Goal: Obtain resource: Obtain resource

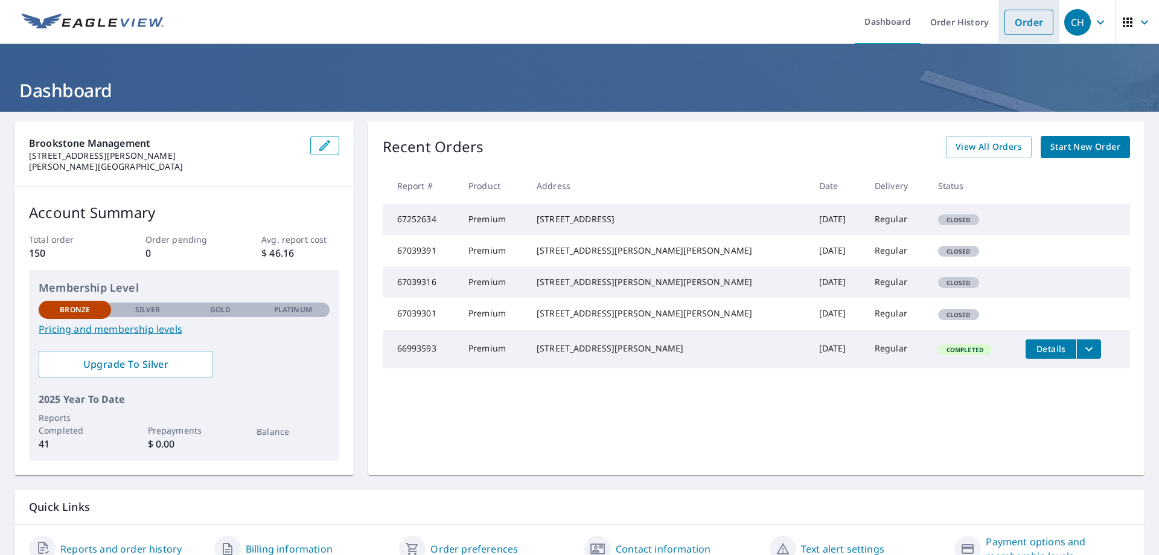
click at [1005, 21] on link "Order" at bounding box center [1029, 22] width 49 height 25
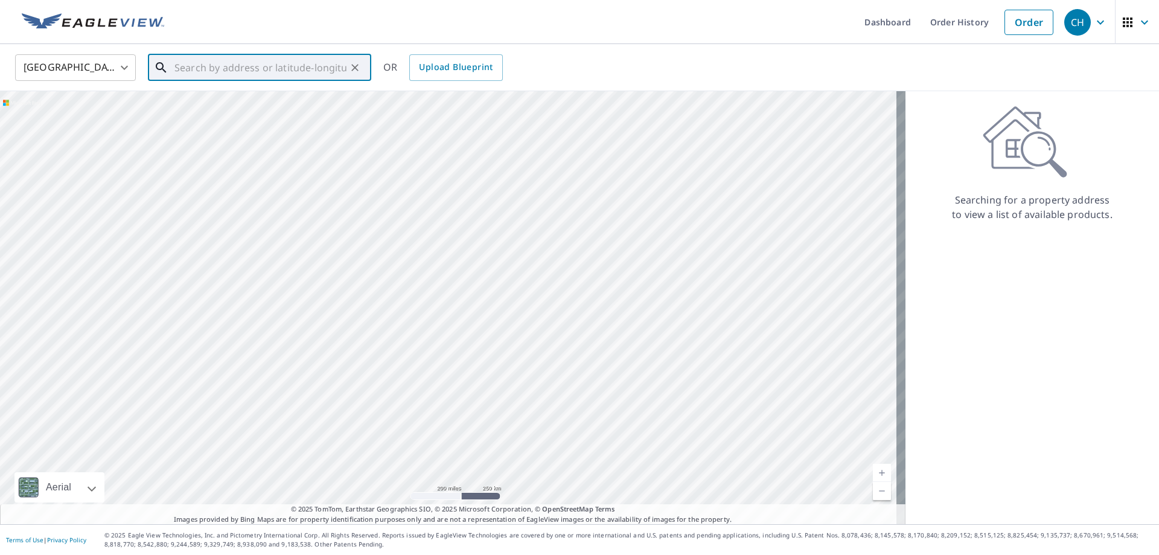
click at [264, 71] on input "text" at bounding box center [260, 68] width 172 height 34
paste input "[STREET_ADDRESS][PERSON_NAME]"
click at [197, 95] on span "[STREET_ADDRESS][PERSON_NAME]" at bounding box center [267, 102] width 190 height 14
type input "[STREET_ADDRESS][PERSON_NAME]"
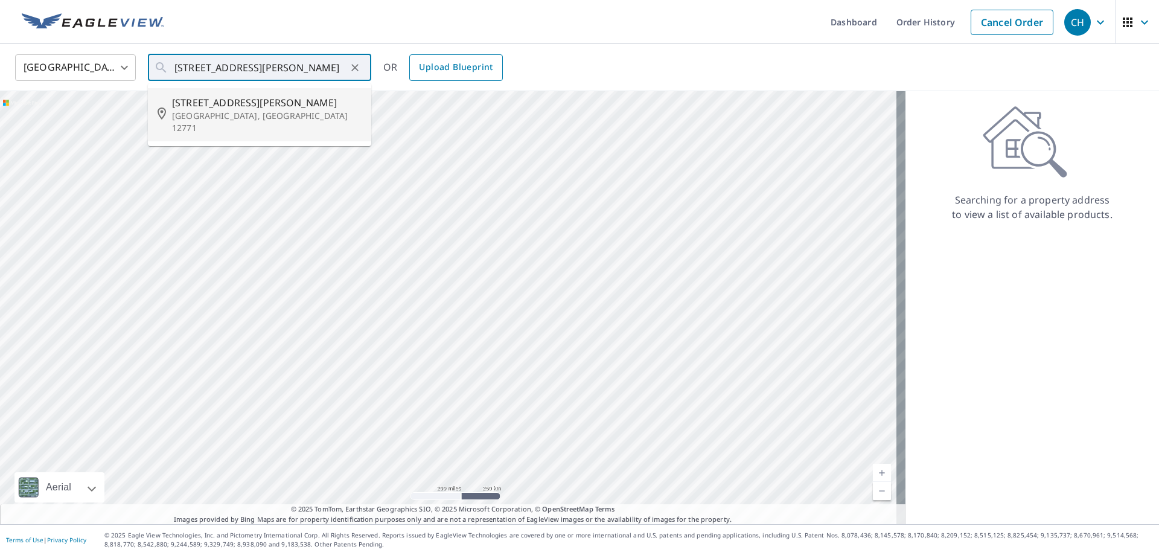
scroll to position [0, 0]
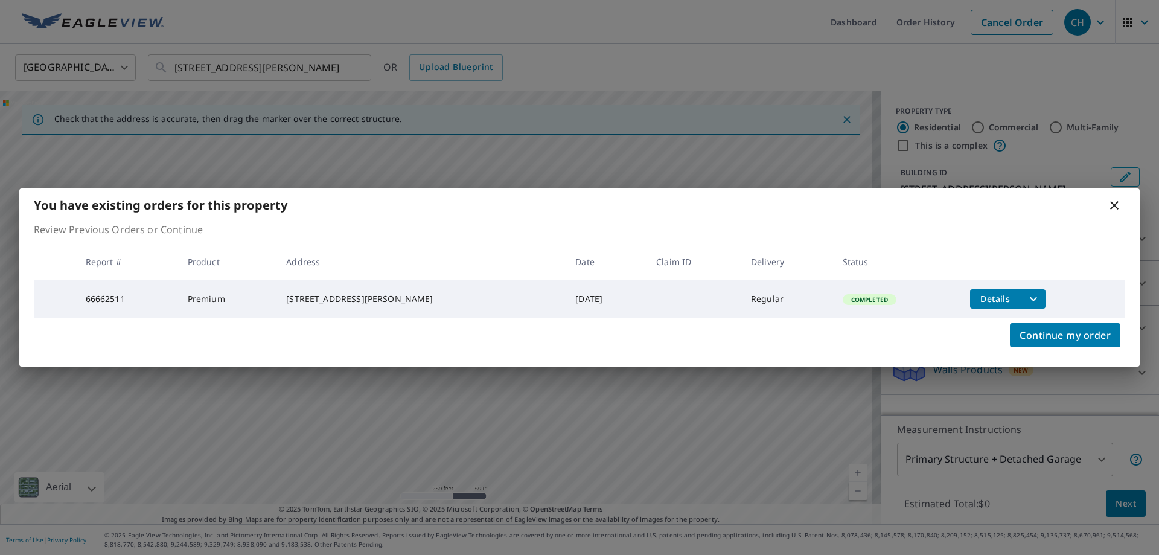
click at [1030, 297] on icon "filesDropdownBtn-66662511" at bounding box center [1033, 298] width 7 height 4
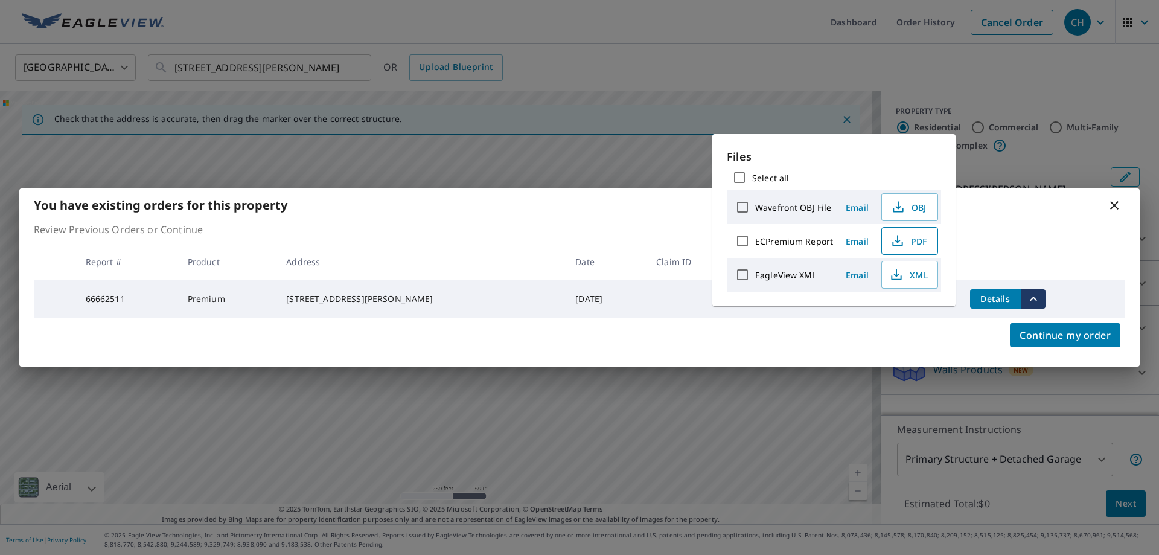
click at [904, 240] on span "PDF" at bounding box center [908, 241] width 39 height 14
click at [1114, 201] on icon at bounding box center [1114, 205] width 14 height 14
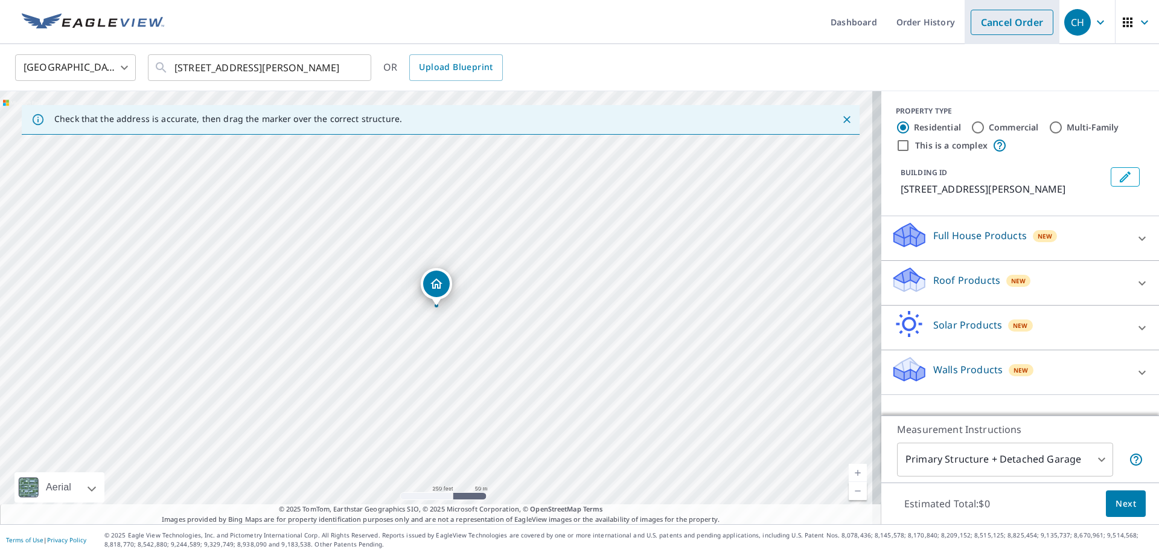
click at [996, 23] on link "Cancel Order" at bounding box center [1012, 22] width 83 height 25
